Goal: Task Accomplishment & Management: Manage account settings

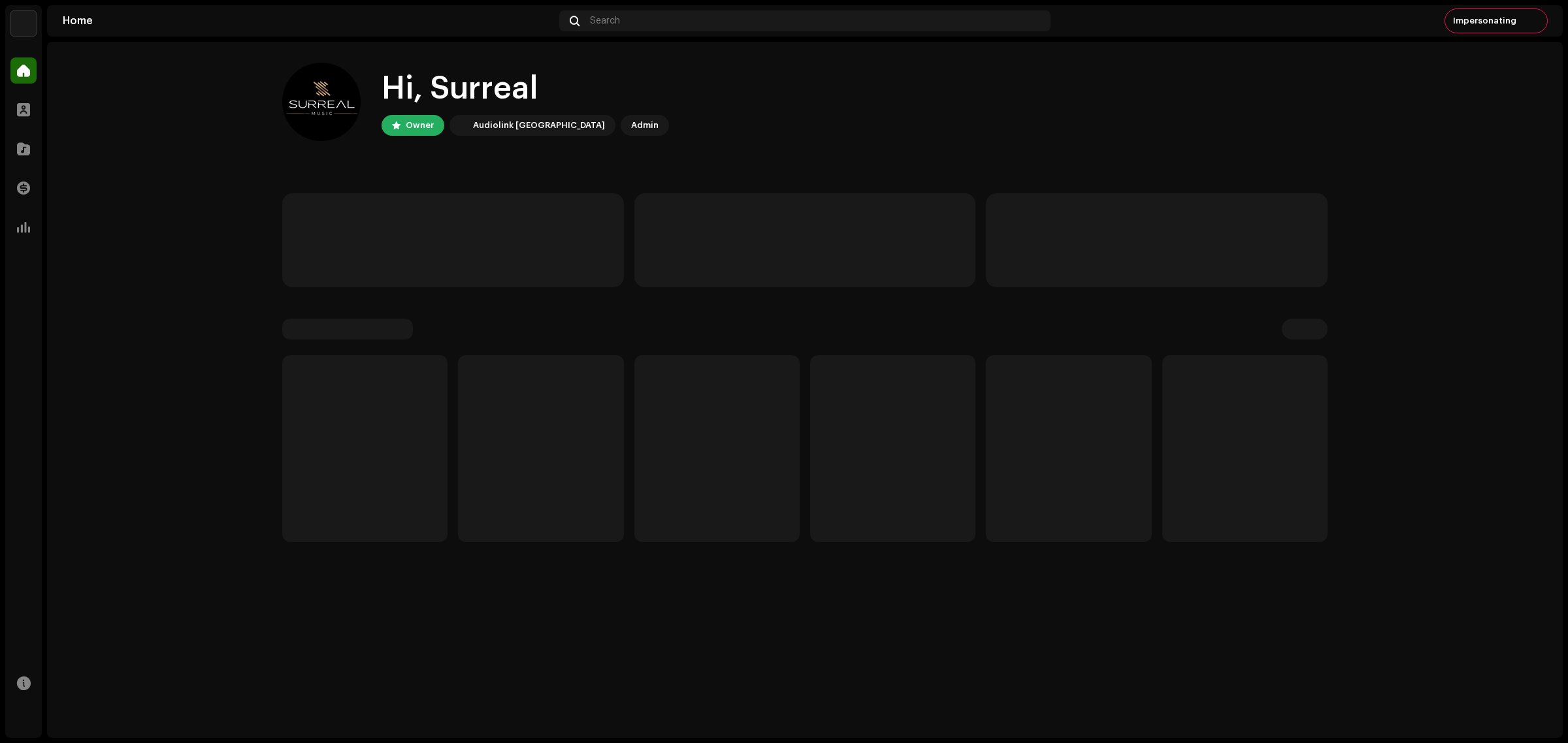
click at [129, 275] on home-home "Hi, Surreal Owner Audiolink [GEOGRAPHIC_DATA] Admin" at bounding box center [805, 302] width 1516 height 521
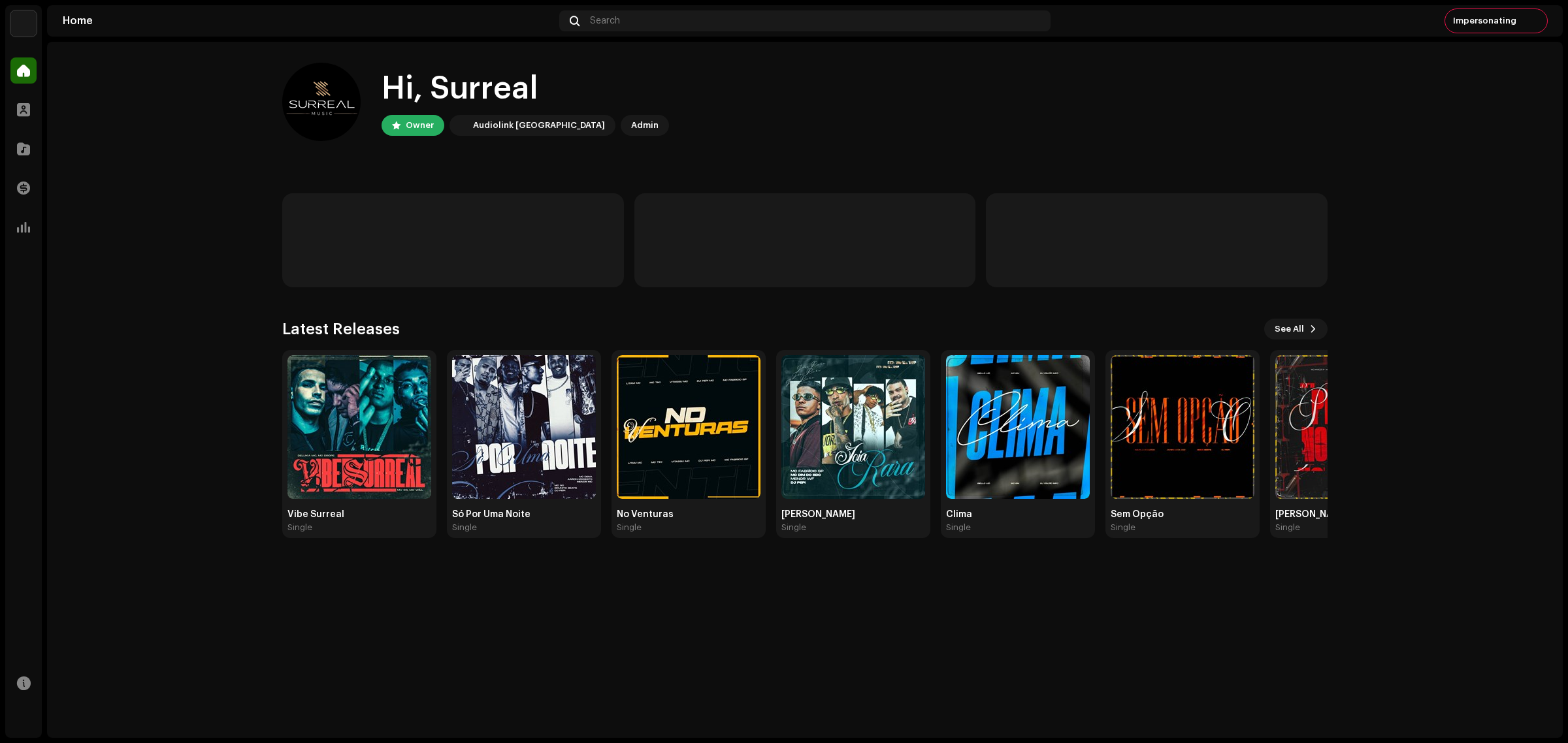
click at [13, 23] on img at bounding box center [23, 23] width 26 height 26
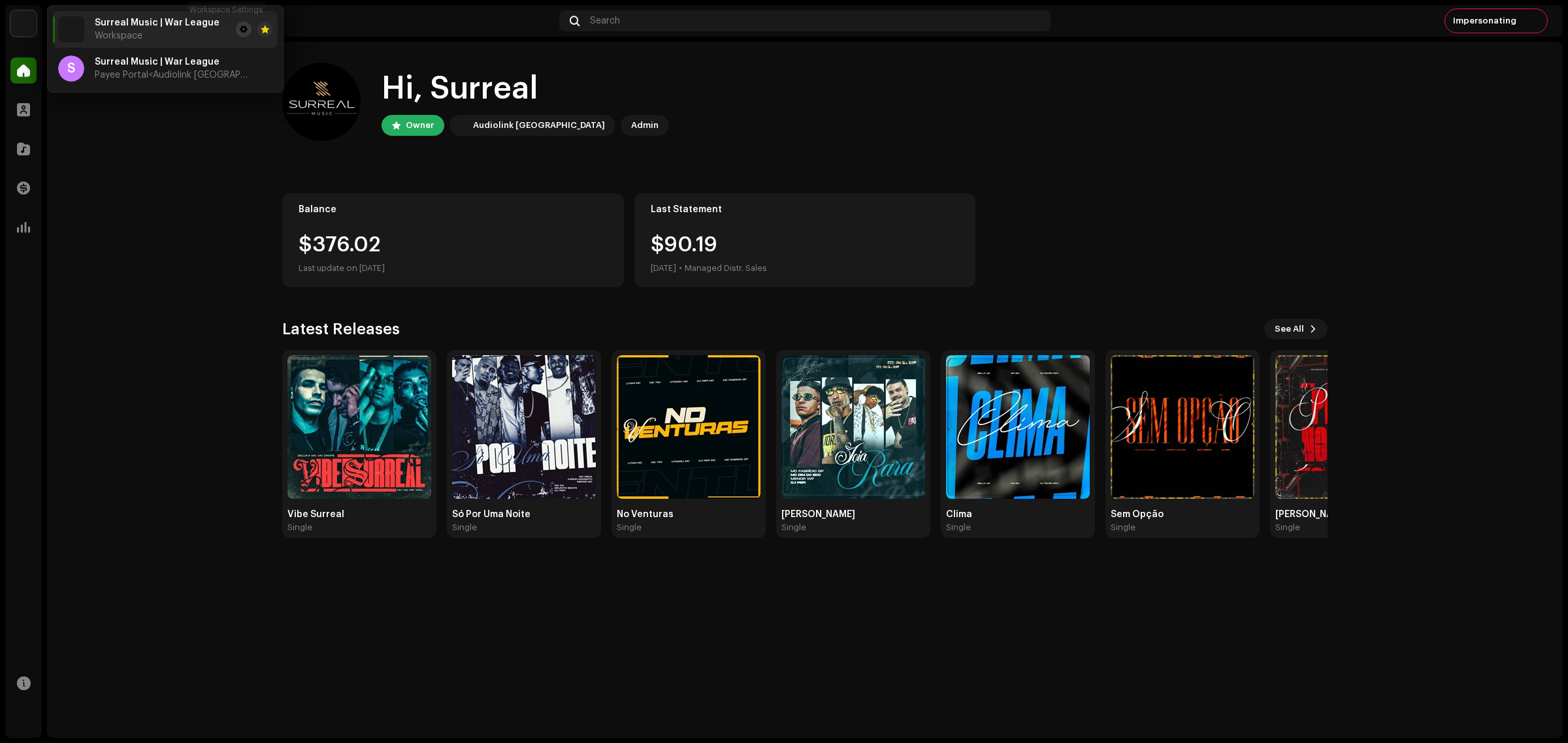
click at [240, 26] on span at bounding box center [244, 29] width 8 height 10
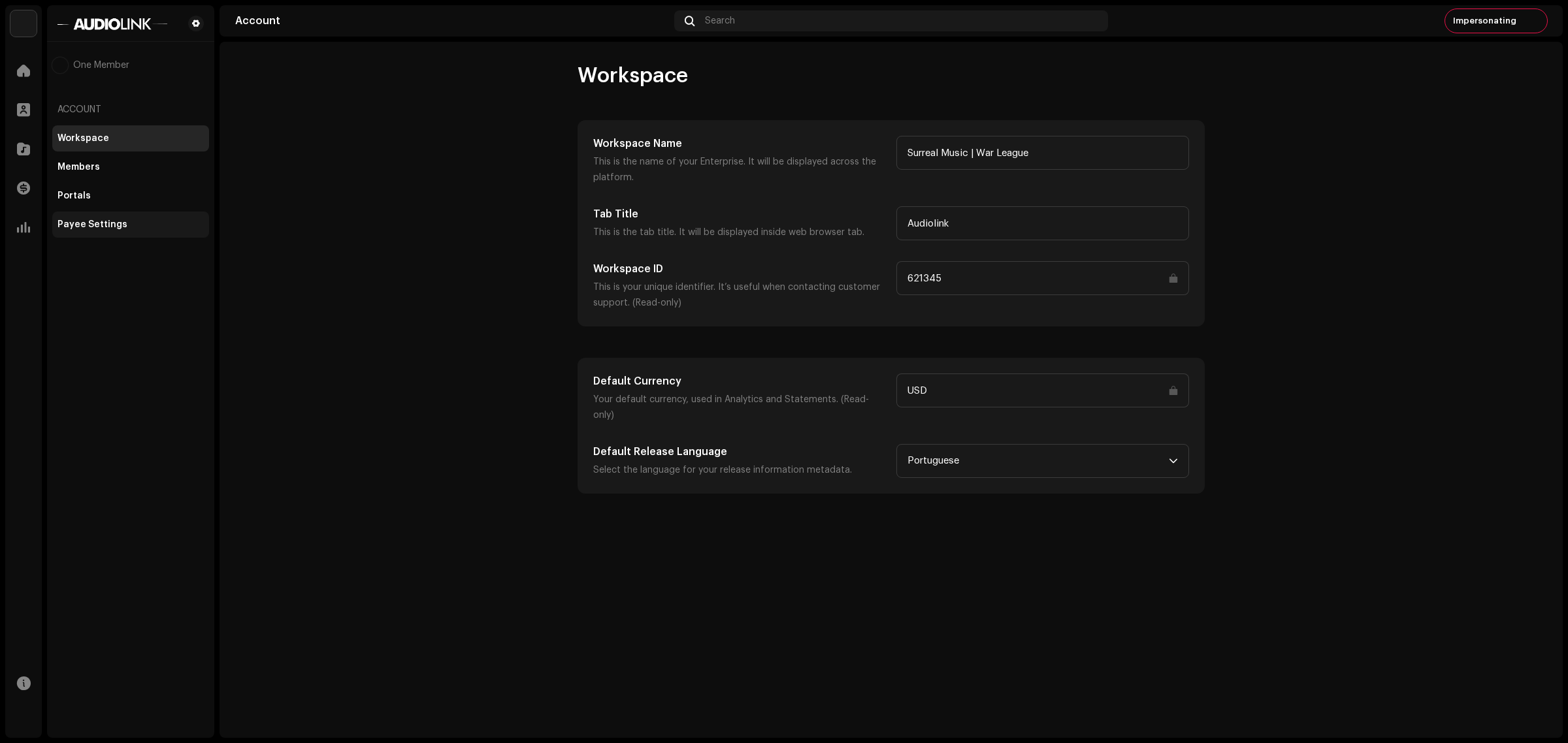
click at [126, 217] on div "Payee Settings" at bounding box center [130, 225] width 157 height 26
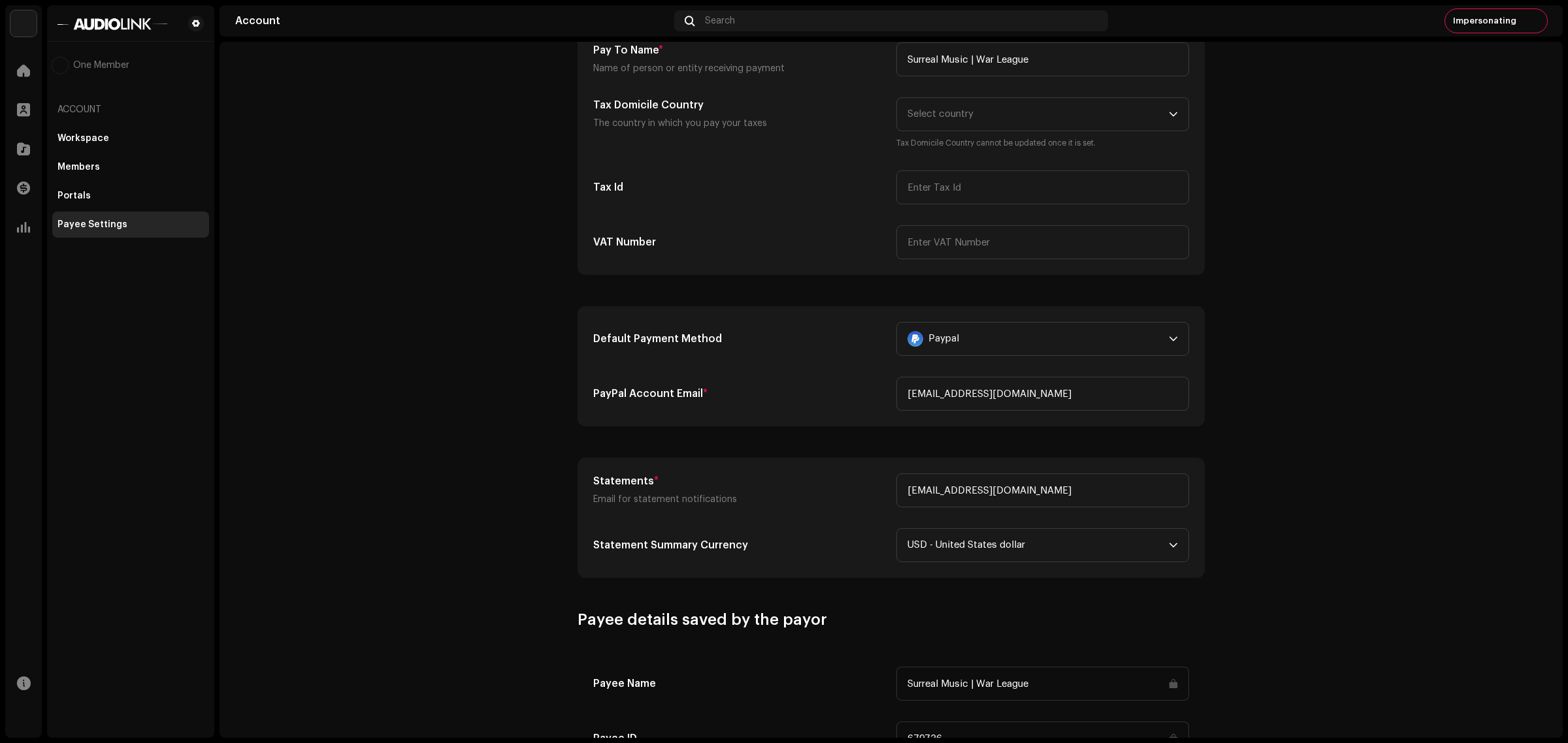
scroll to position [152, 0]
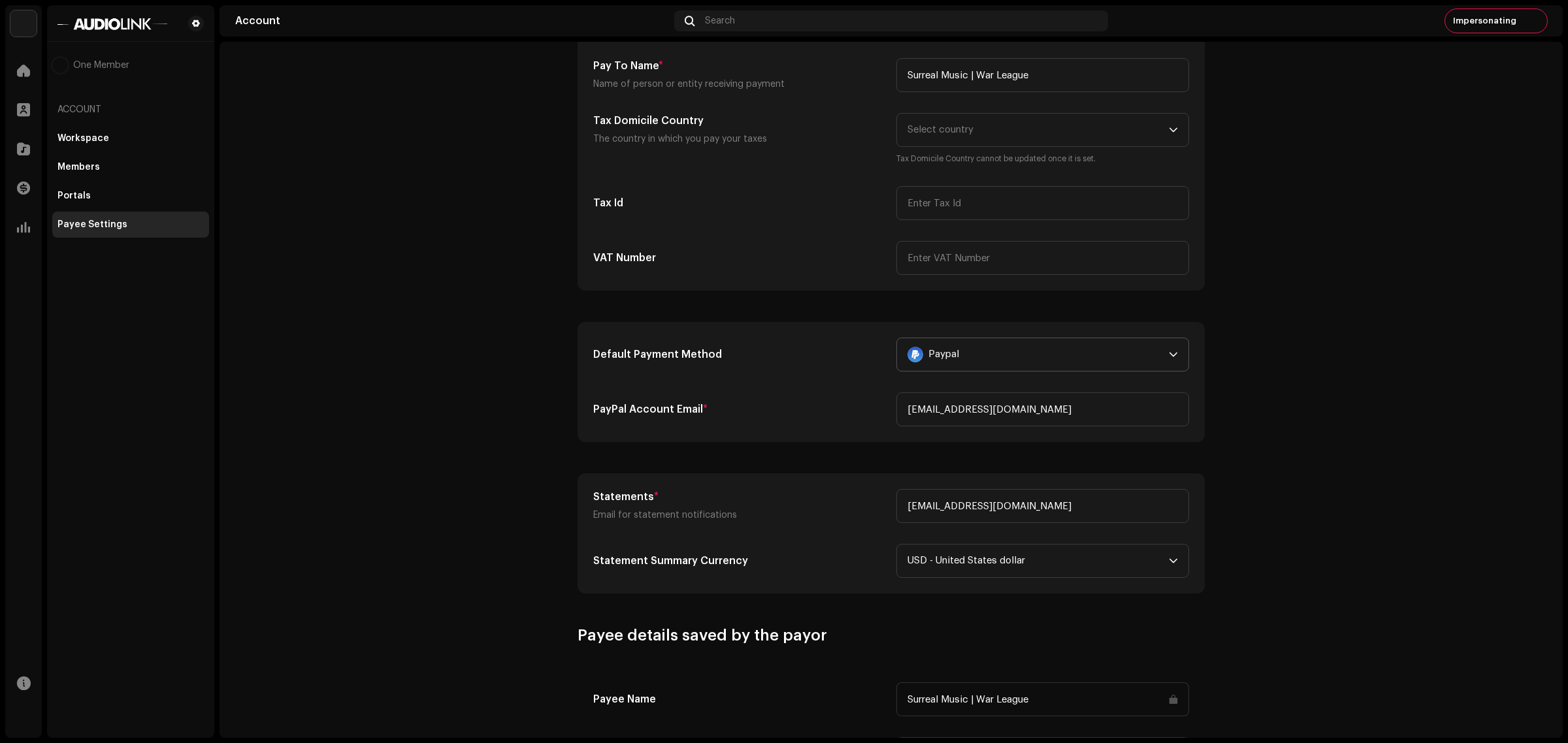
click at [1057, 356] on div "Paypal" at bounding box center [1036, 354] width 256 height 33
click at [1055, 423] on div "No Payment Method" at bounding box center [1043, 417] width 271 height 15
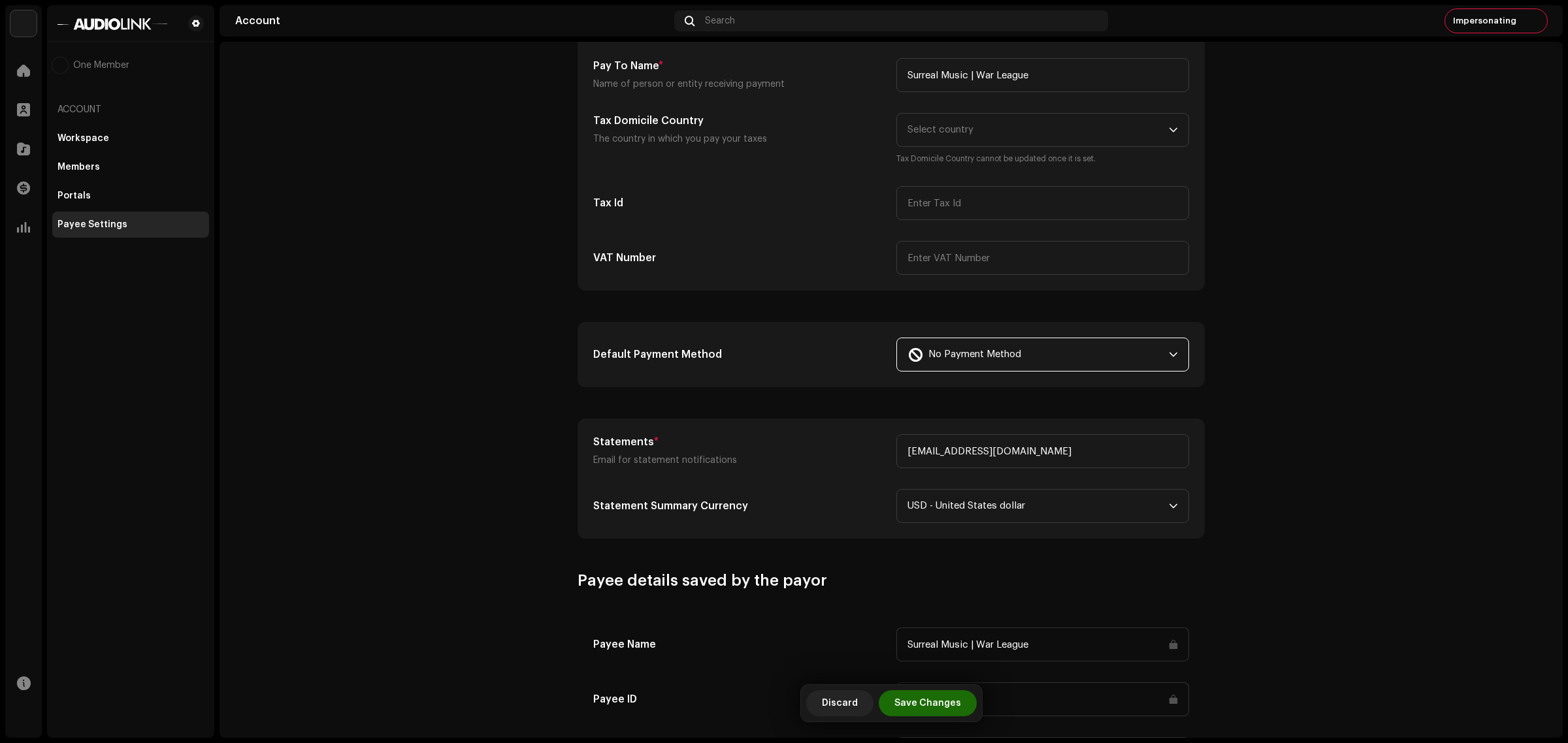
click at [1349, 373] on account-payee-settings "Payee Settings Type Company Individual Individual - not incorporated. Pay To Na…" at bounding box center [892, 403] width 1343 height 986
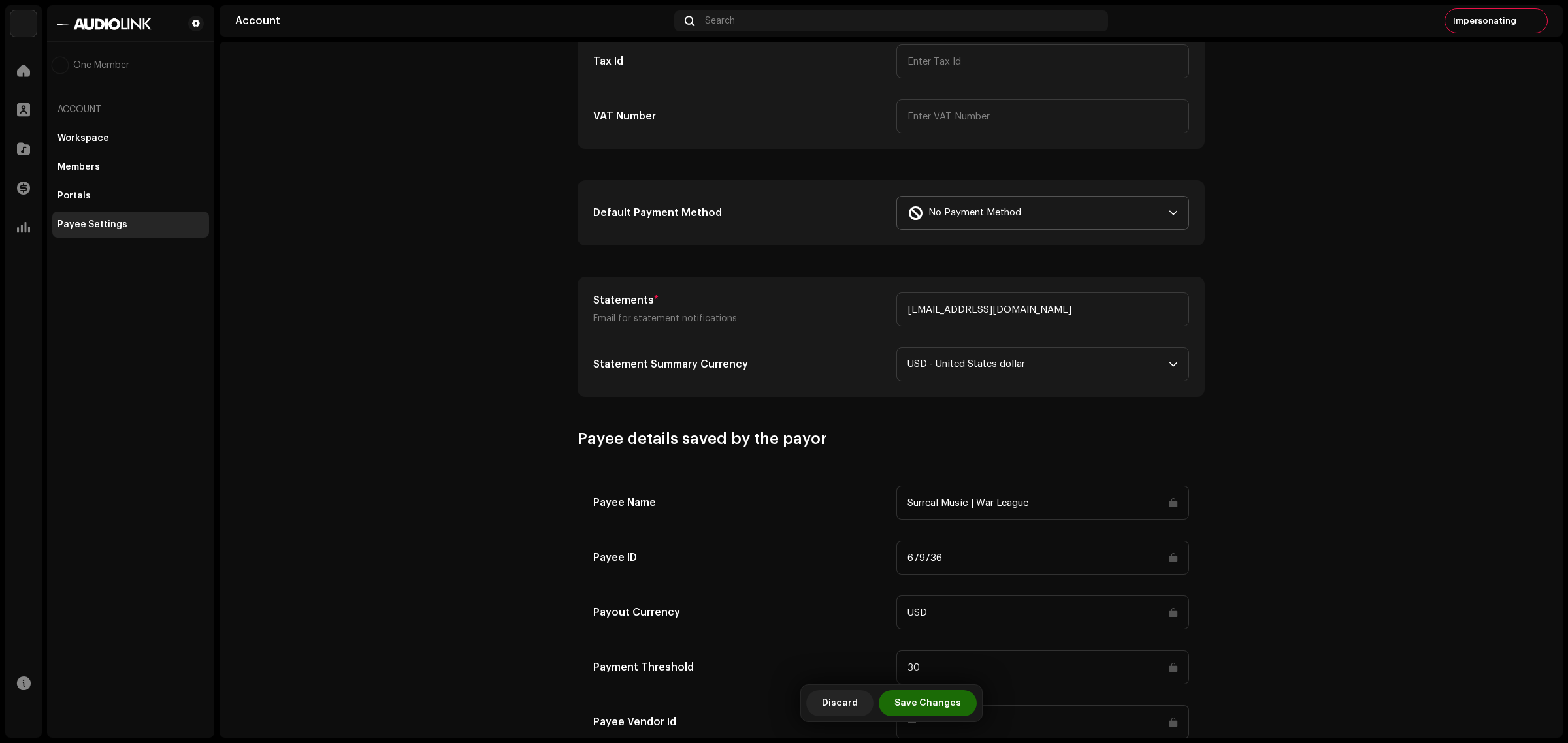
scroll to position [343, 0]
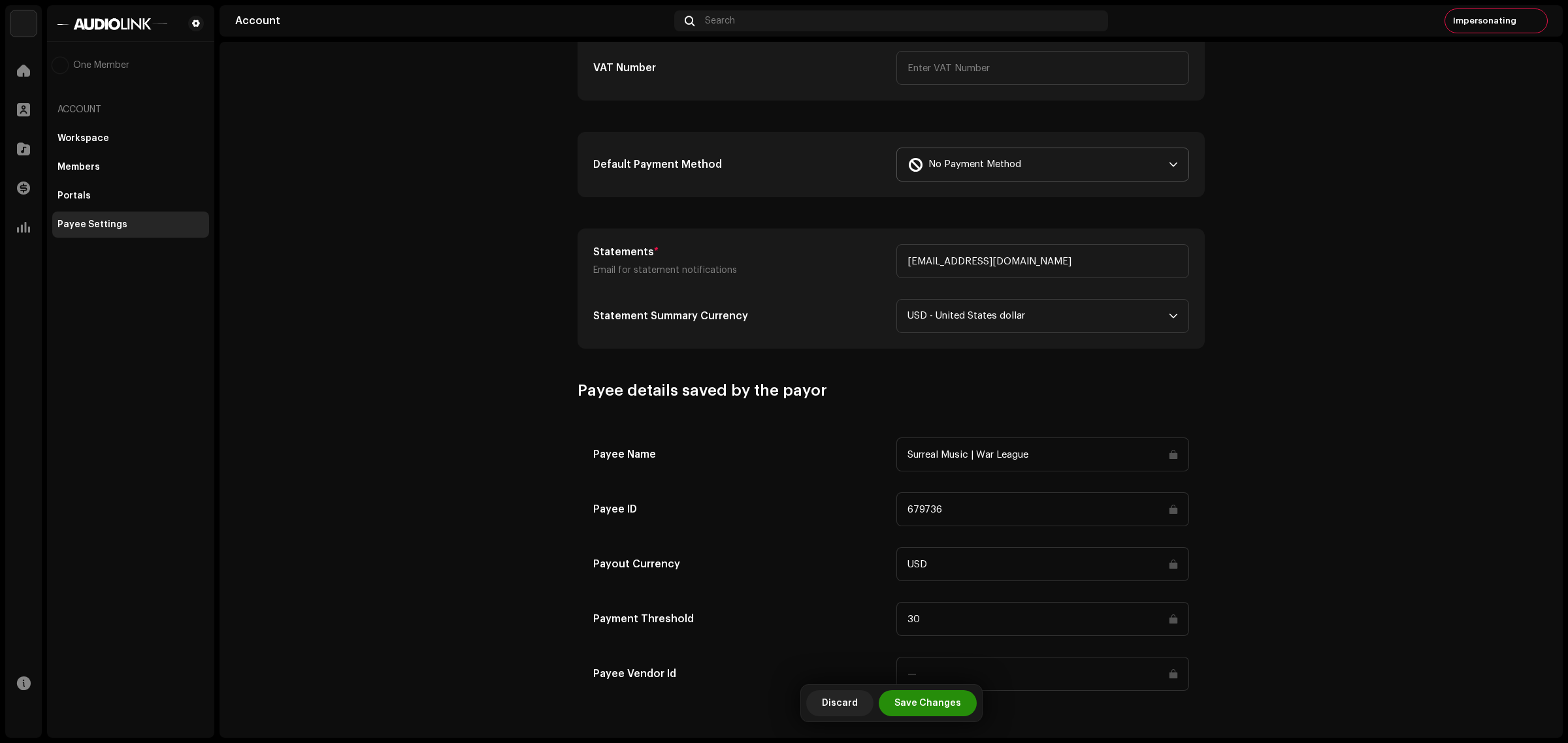
click at [941, 706] on span "Save Changes" at bounding box center [928, 703] width 67 height 26
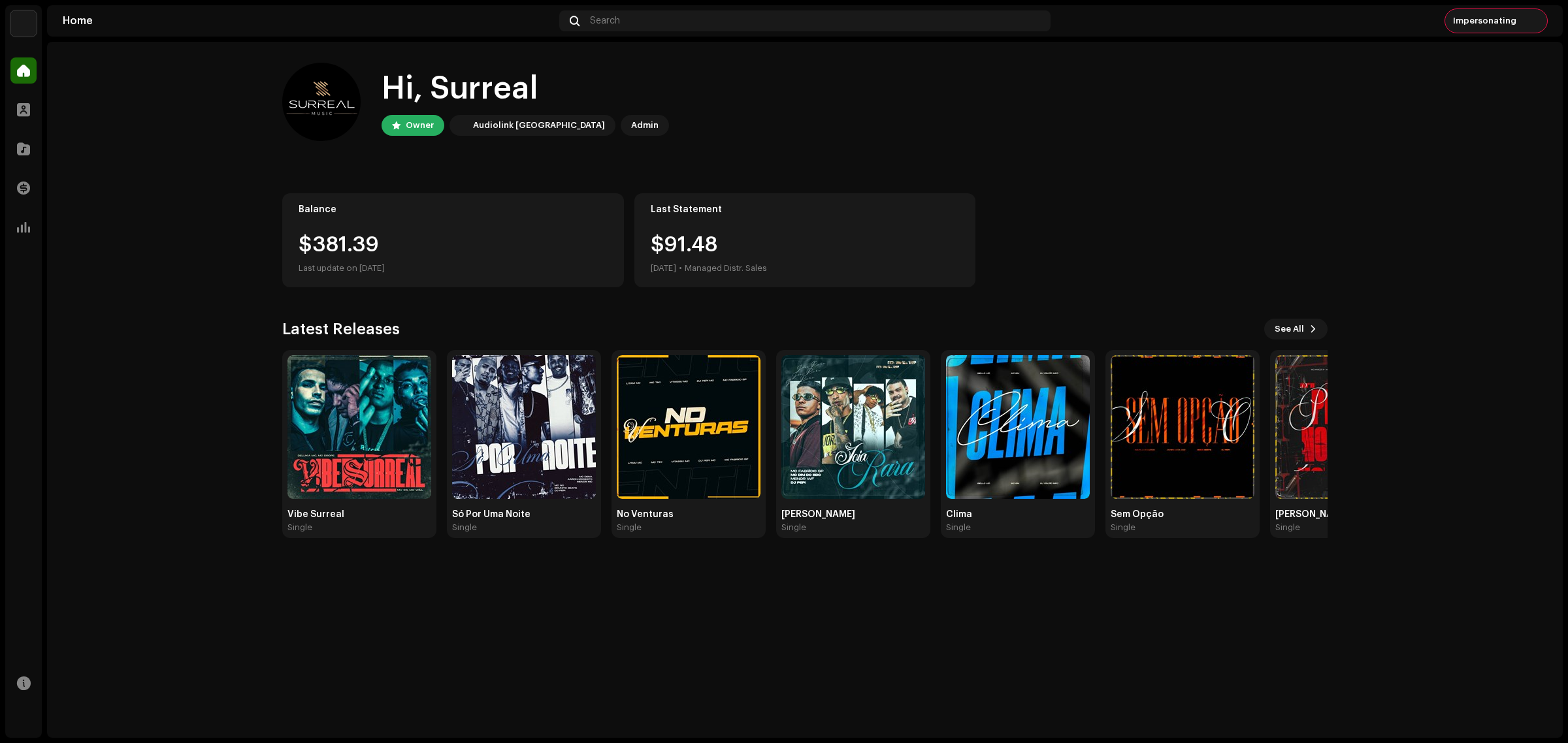
click at [1480, 23] on span "Impersonating" at bounding box center [1484, 20] width 64 height 10
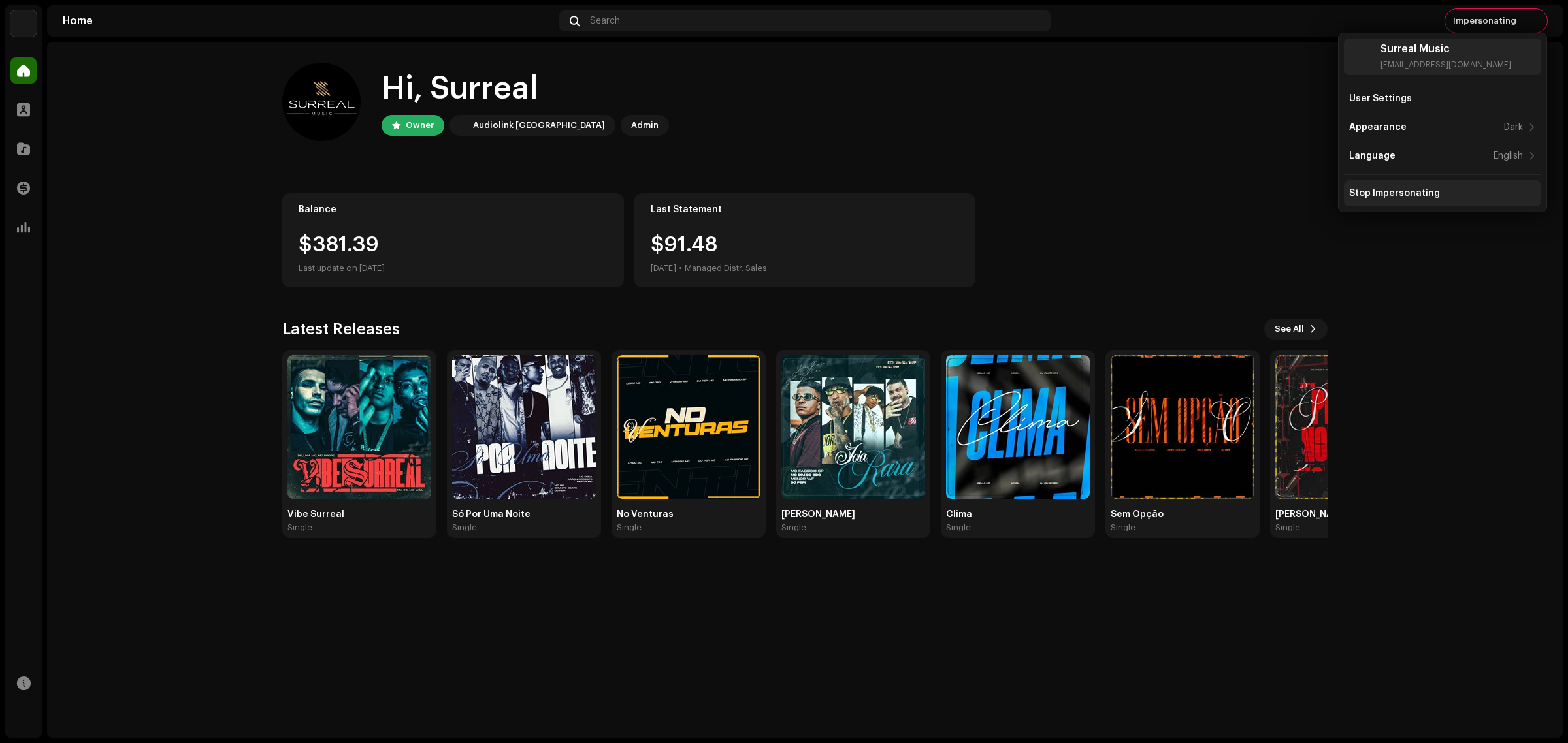
click at [1449, 184] on div "Stop Impersonating" at bounding box center [1442, 193] width 197 height 26
